Goal: Task Accomplishment & Management: Use online tool/utility

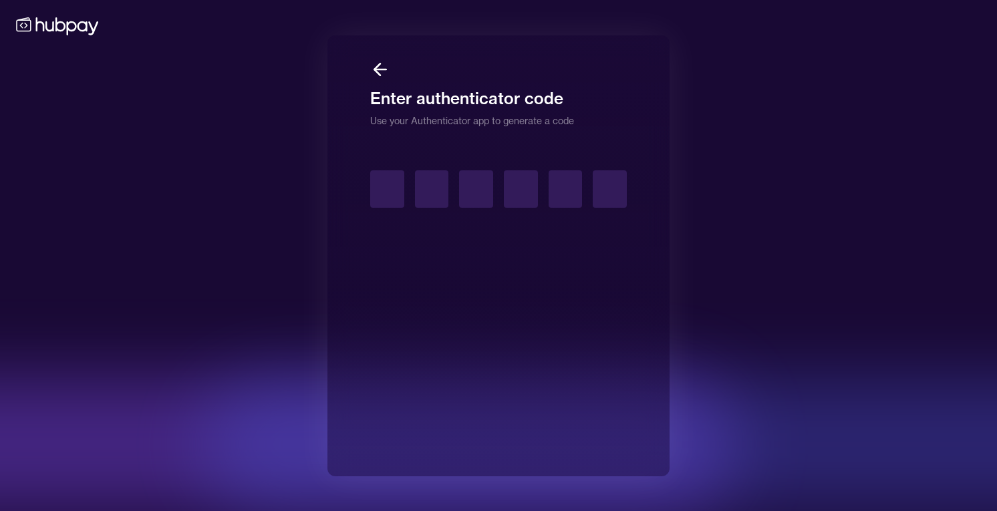
type input "*"
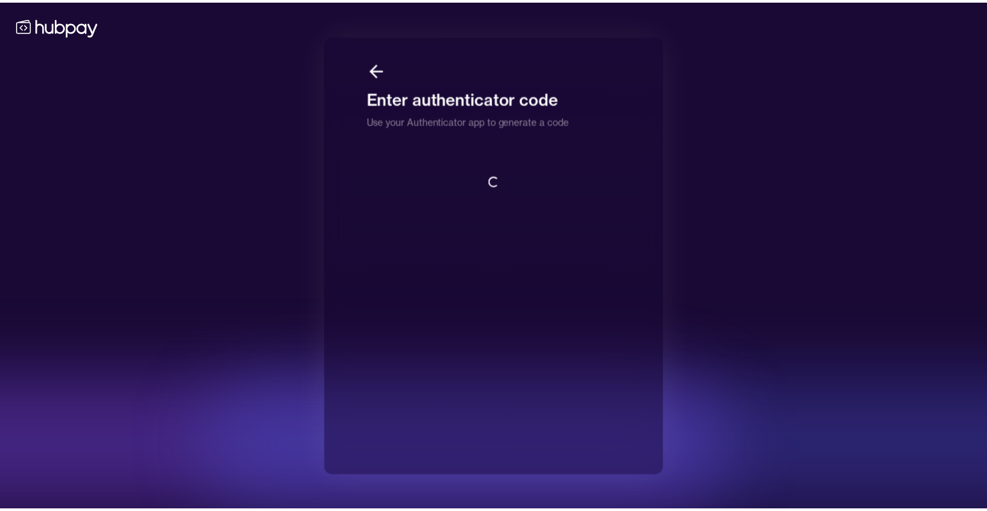
scroll to position [1, 0]
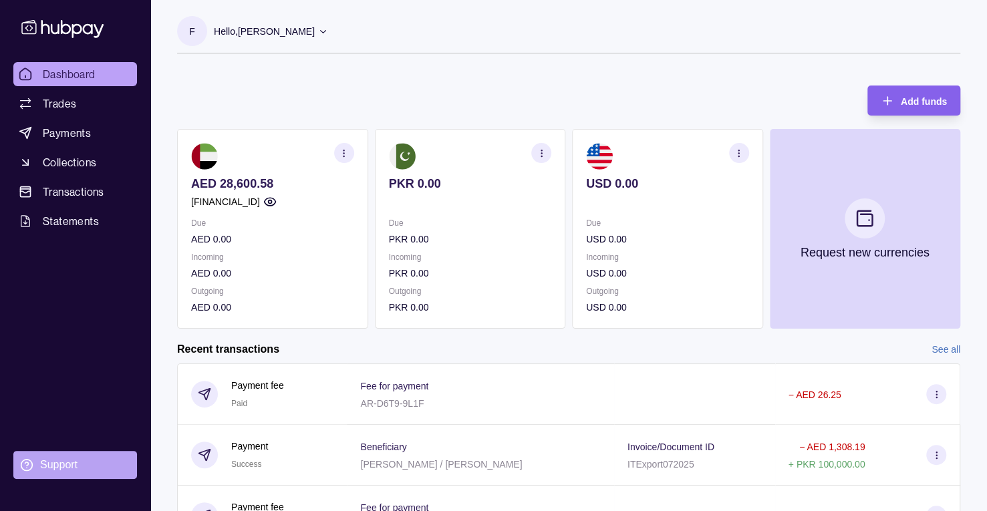
click at [74, 460] on div "Support" at bounding box center [58, 465] width 37 height 15
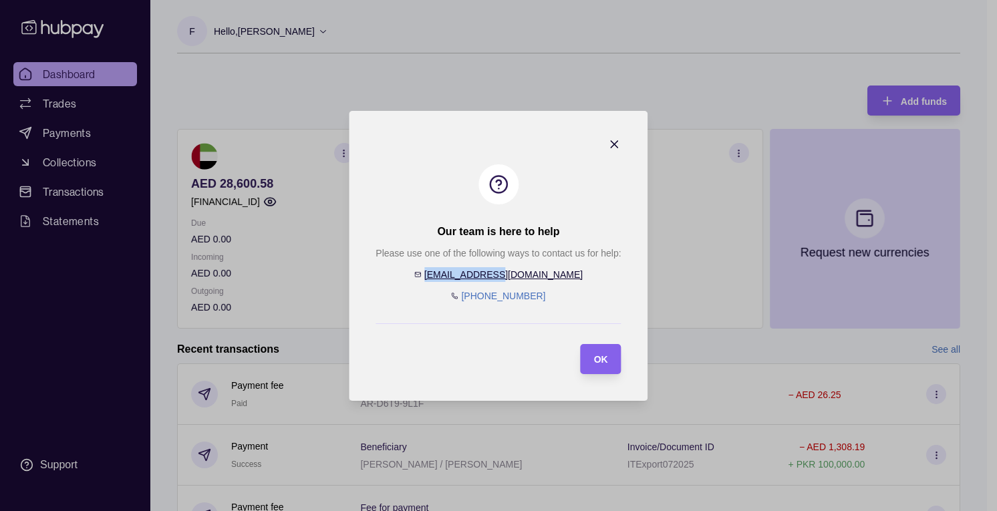
drag, startPoint x: 542, startPoint y: 275, endPoint x: 469, endPoint y: 273, distance: 72.9
click at [469, 273] on div "Please use one of the following ways to contact us for help: [EMAIL_ADDRESS][DO…" at bounding box center [498, 274] width 245 height 57
copy link "[EMAIL_ADDRESS][DOMAIN_NAME]"
click at [602, 363] on span "OK" at bounding box center [601, 359] width 14 height 11
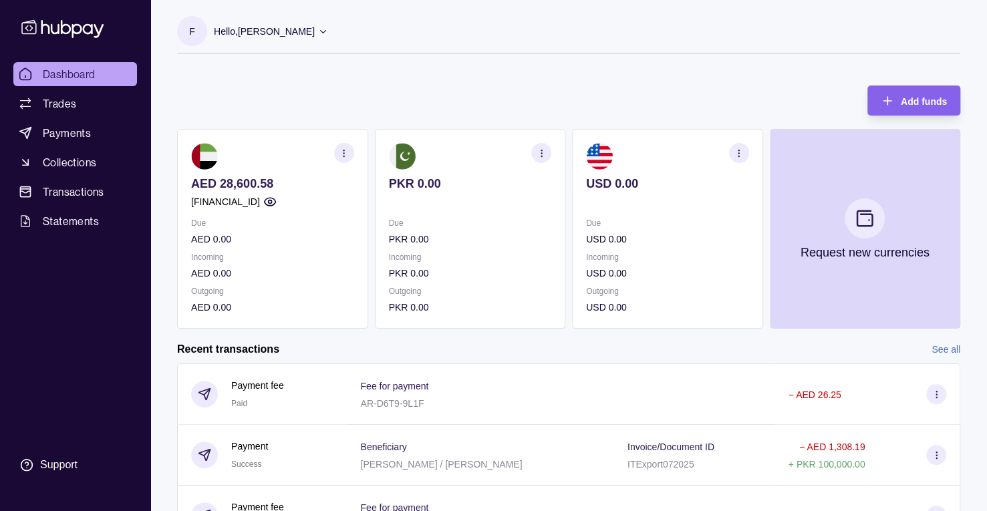
click at [97, 77] on link "Dashboard" at bounding box center [75, 74] width 124 height 24
click at [88, 134] on span "Payments" at bounding box center [67, 133] width 48 height 16
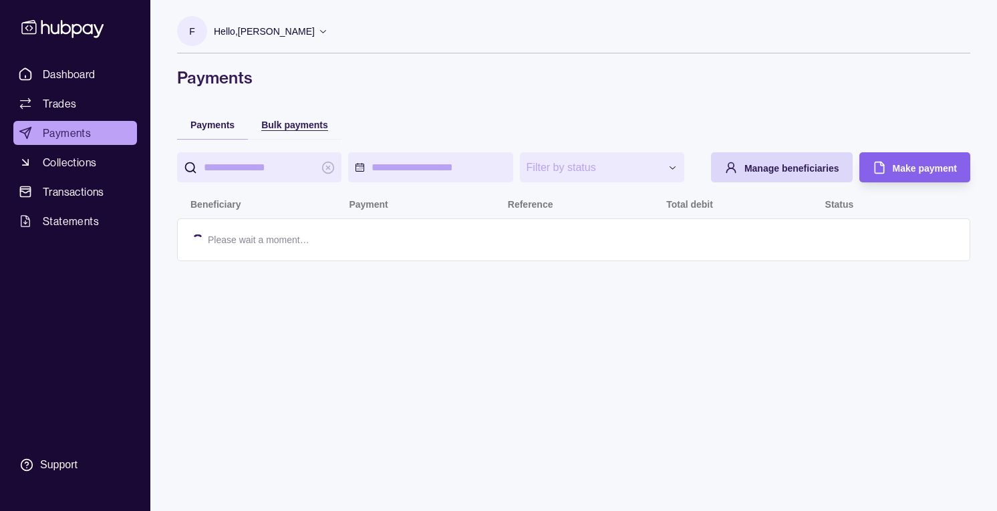
click at [303, 117] on div "Bulk payments" at bounding box center [294, 124] width 67 height 16
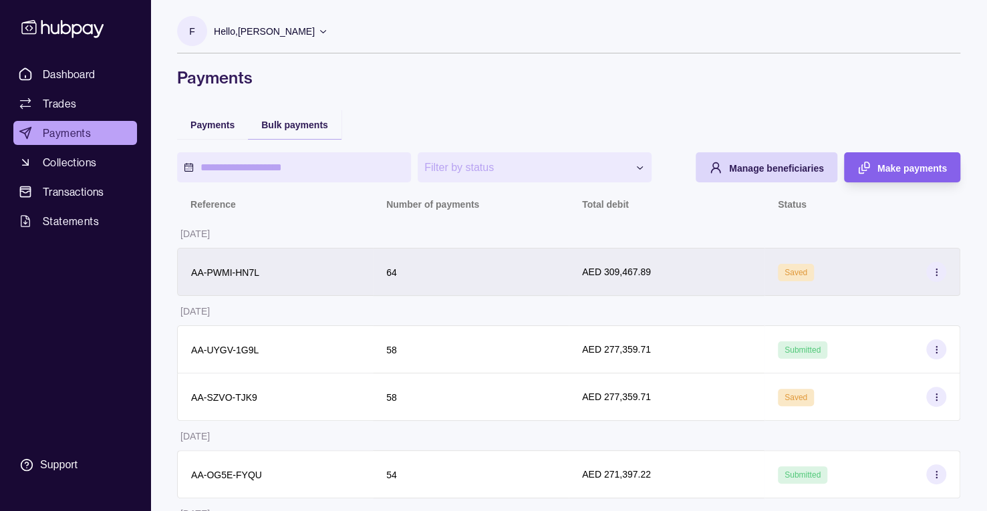
click at [934, 276] on icon at bounding box center [937, 272] width 10 height 10
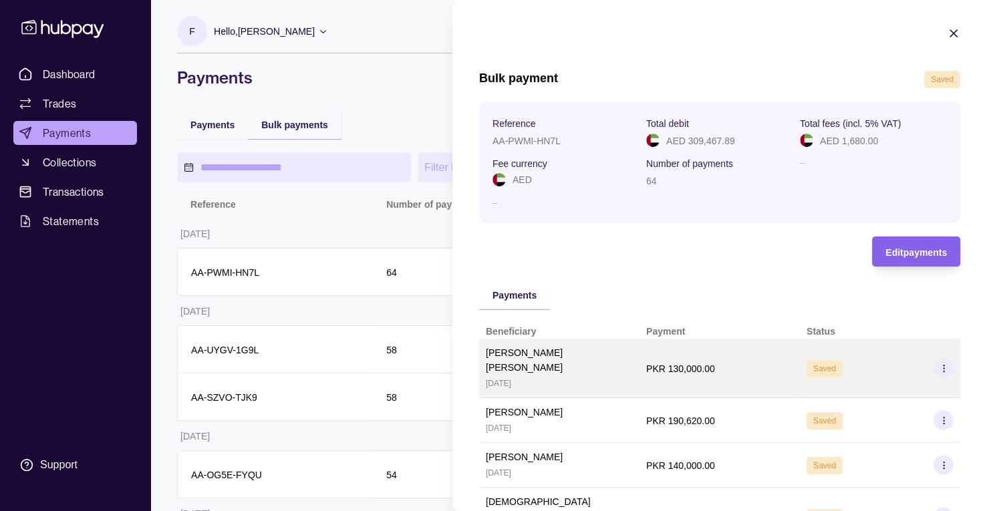
click at [939, 364] on icon at bounding box center [944, 369] width 10 height 10
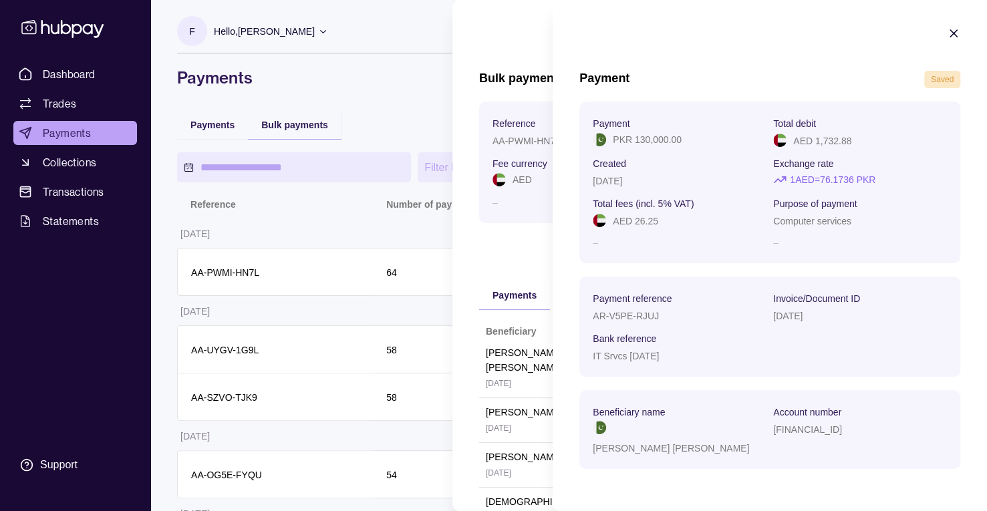
click at [955, 37] on icon "button" at bounding box center [953, 33] width 13 height 13
